Goal: Task Accomplishment & Management: Use online tool/utility

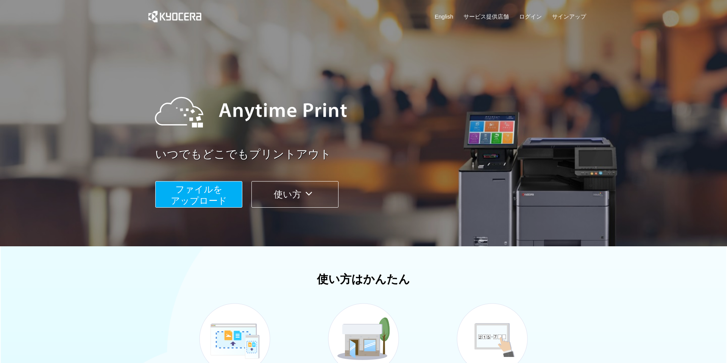
click at [204, 190] on span "ファイルを ​​アップロード" at bounding box center [199, 195] width 56 height 22
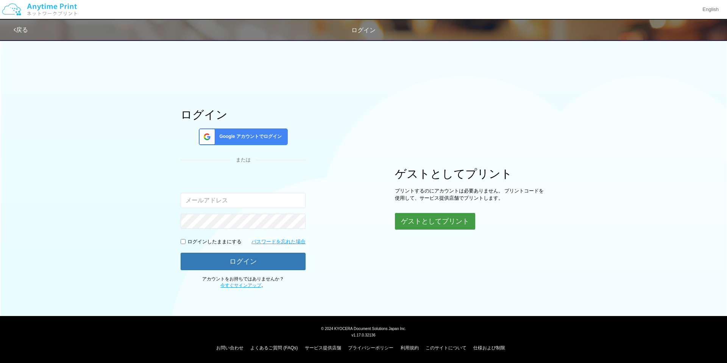
click at [407, 215] on button "ゲストとしてプリント" at bounding box center [435, 221] width 80 height 17
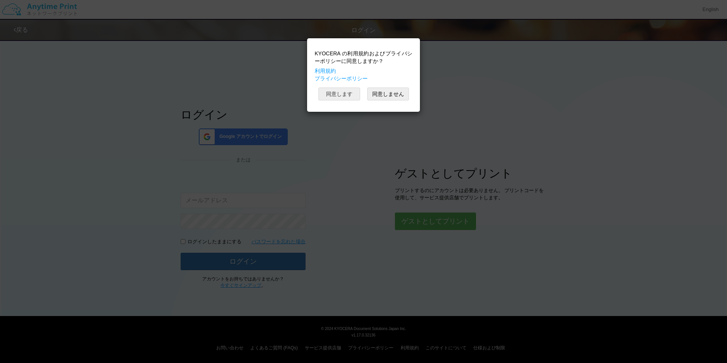
click at [339, 96] on button "同意します" at bounding box center [340, 93] width 42 height 13
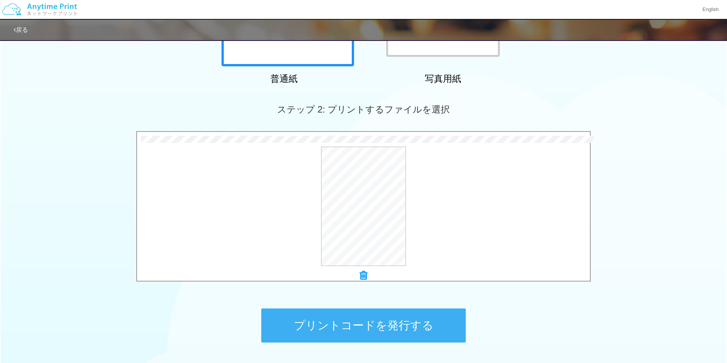
scroll to position [213, 0]
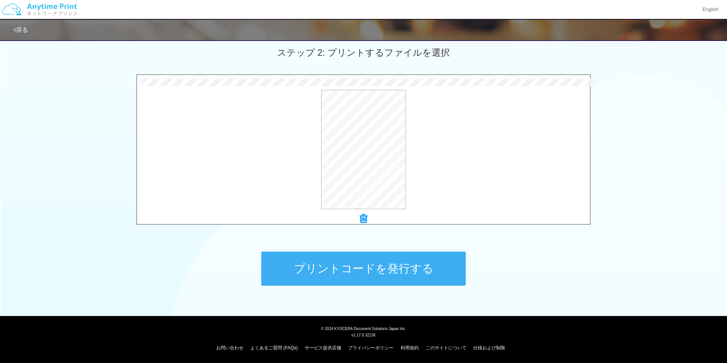
click at [361, 267] on button "プリントコードを発行する" at bounding box center [363, 268] width 205 height 34
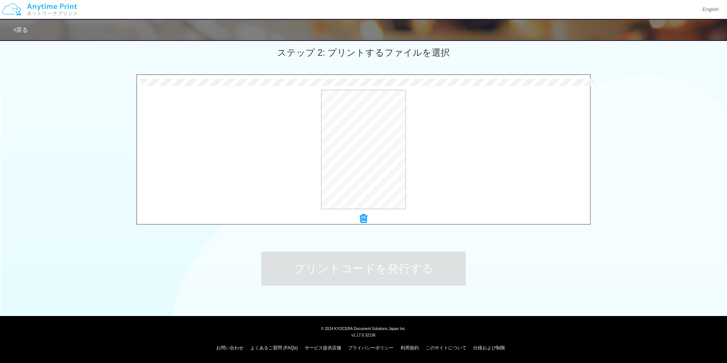
scroll to position [0, 0]
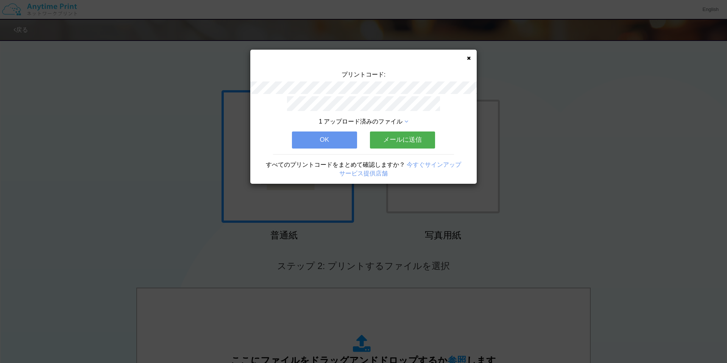
click at [412, 136] on button "メールに送信" at bounding box center [402, 139] width 65 height 17
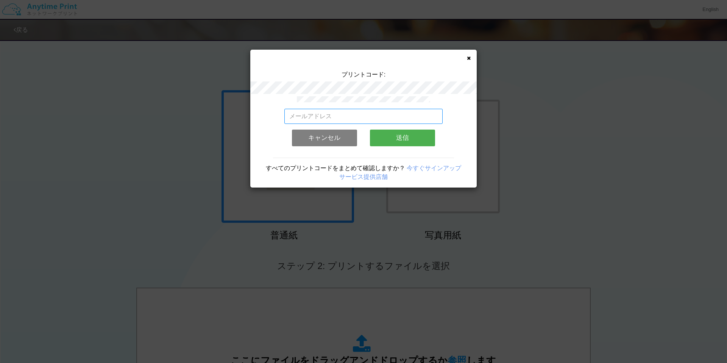
click at [375, 122] on input "email" at bounding box center [363, 116] width 159 height 15
type input "[EMAIL_ADDRESS][DOMAIN_NAME]"
click at [392, 142] on button "送信" at bounding box center [402, 138] width 65 height 17
